Goal: Task Accomplishment & Management: Complete application form

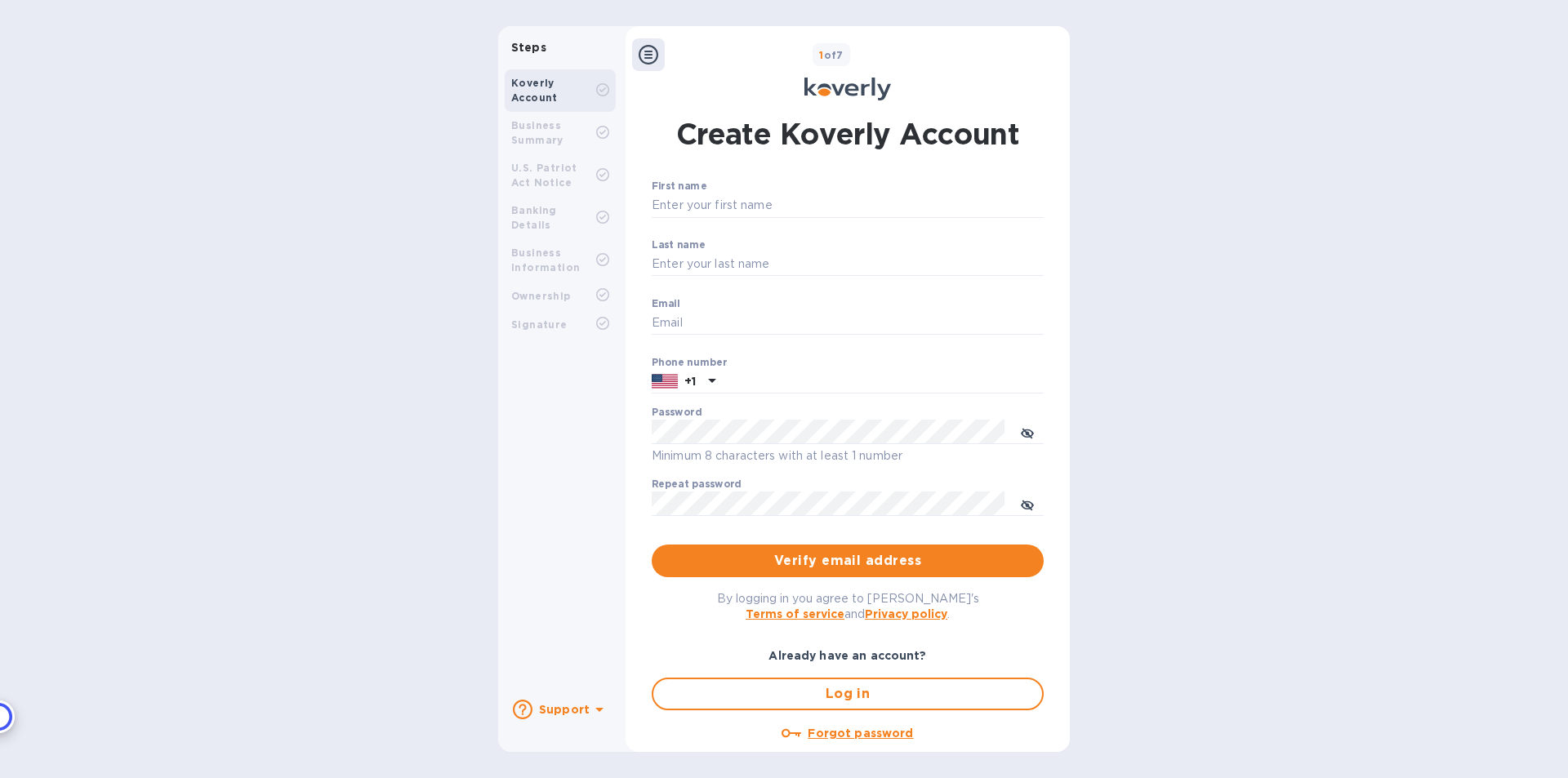
click at [538, 133] on div "Business Summary" at bounding box center [554, 133] width 85 height 29
click at [837, 180] on div "Create Koverly Account First name ​ Last name ​ Email ​ Phone number +1 Passwor…" at bounding box center [847, 434] width 408 height 642
click at [696, 200] on input "First name" at bounding box center [847, 206] width 392 height 25
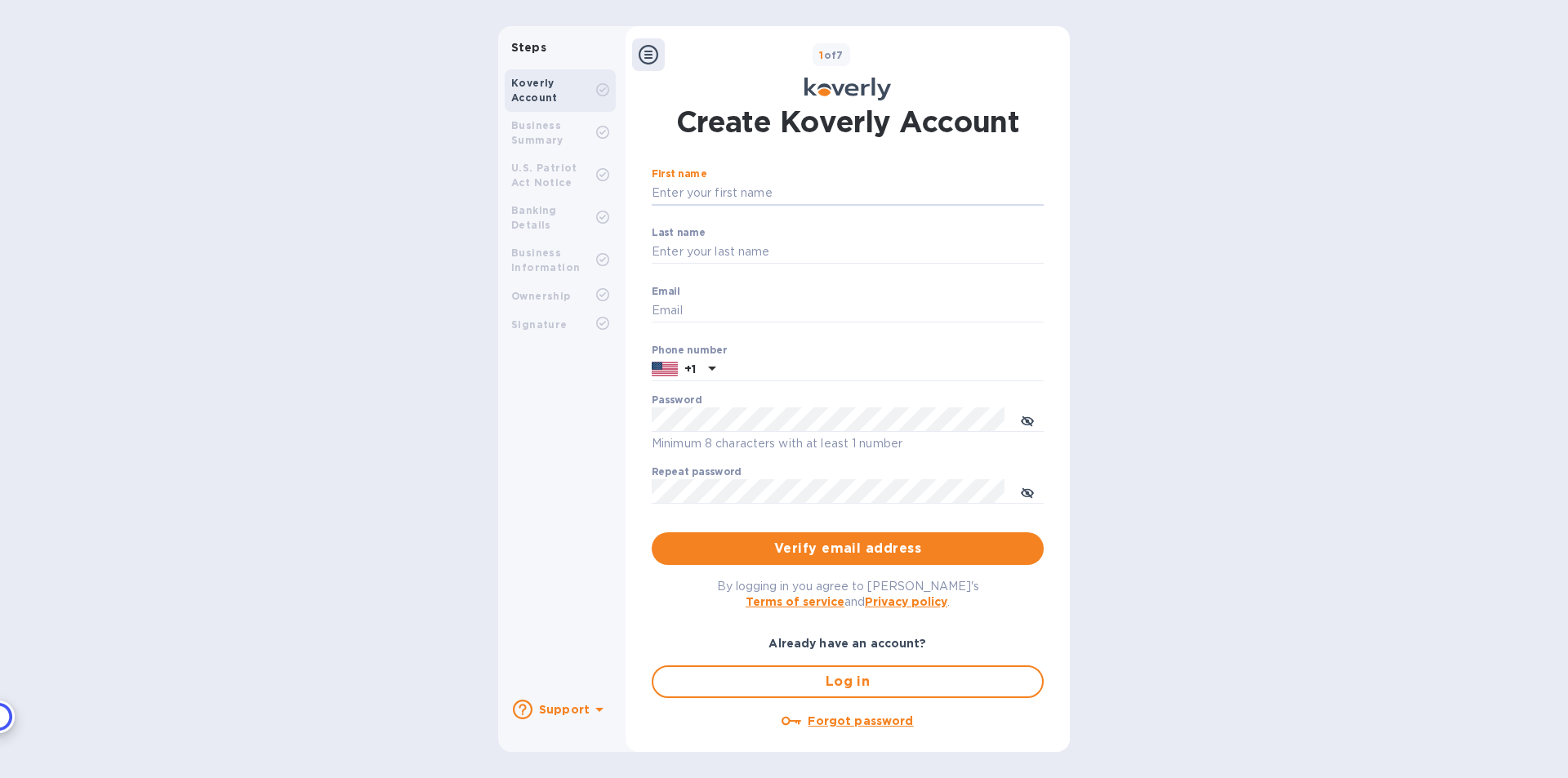
scroll to position [26, 0]
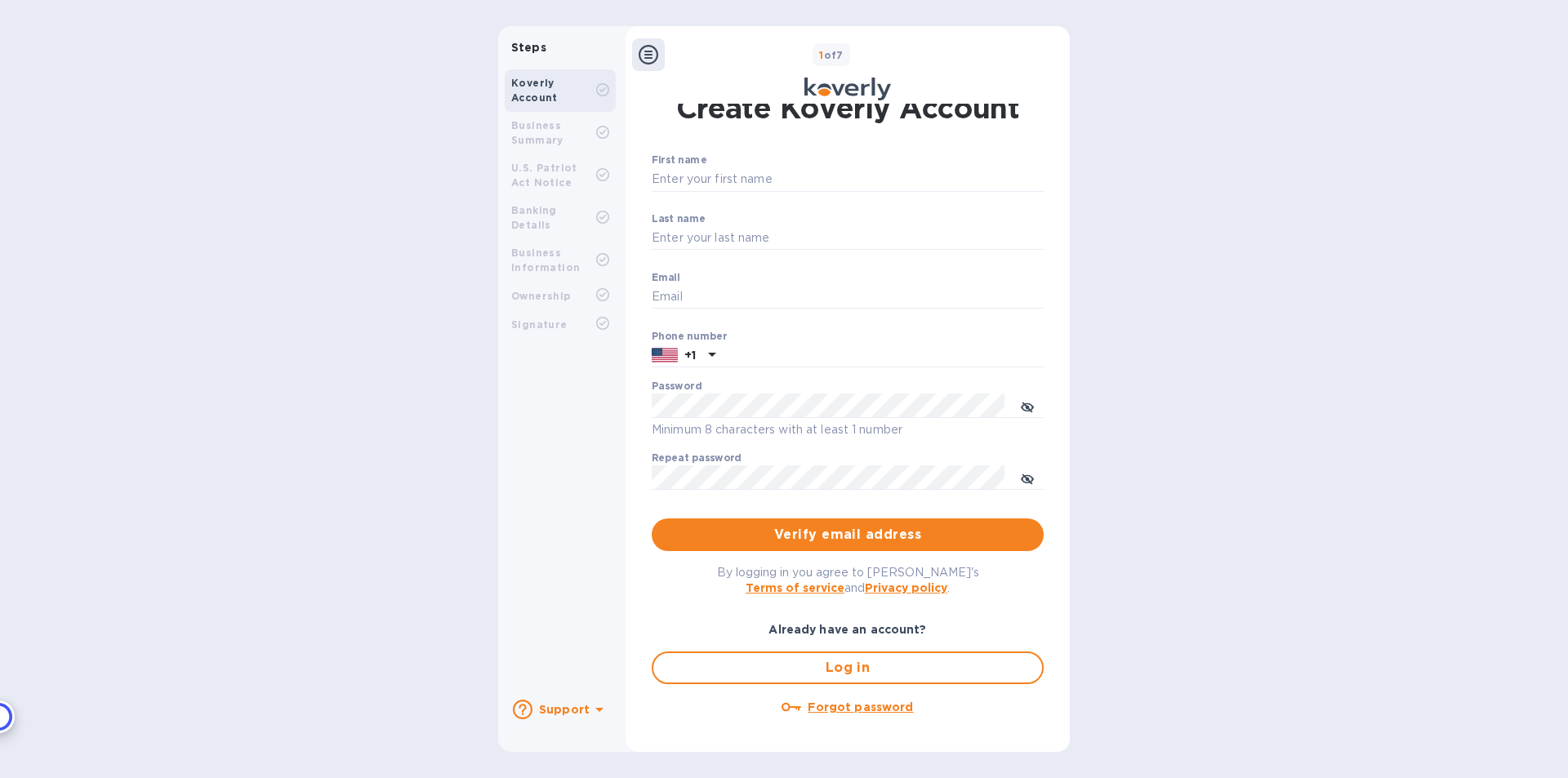
click at [535, 137] on b "Business Summary" at bounding box center [538, 133] width 52 height 27
